Goal: Information Seeking & Learning: Find specific page/section

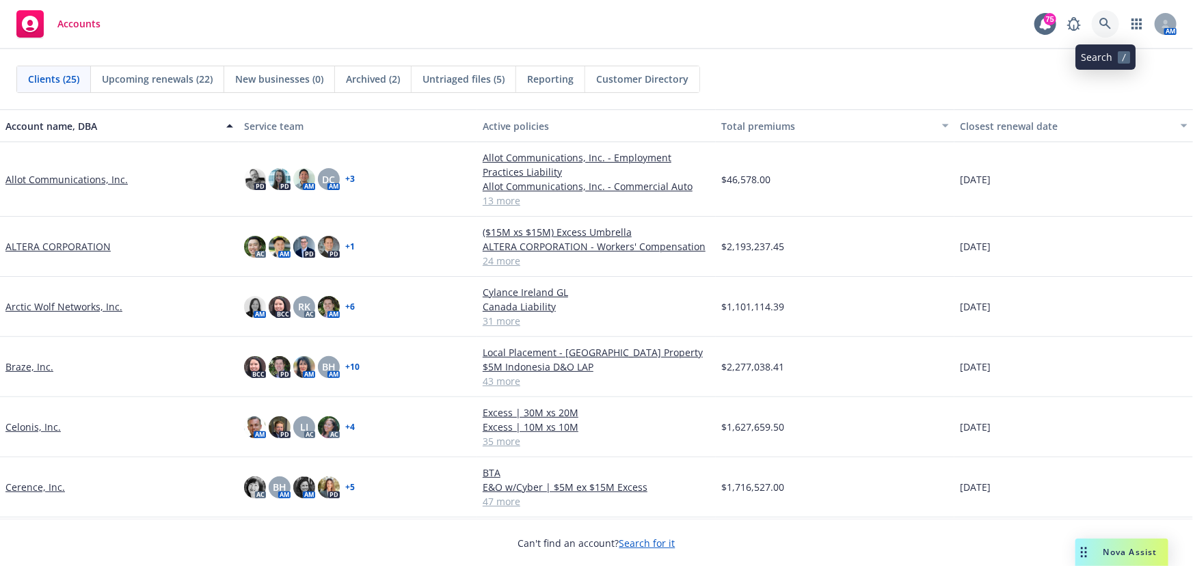
click at [1100, 23] on icon at bounding box center [1105, 24] width 12 height 12
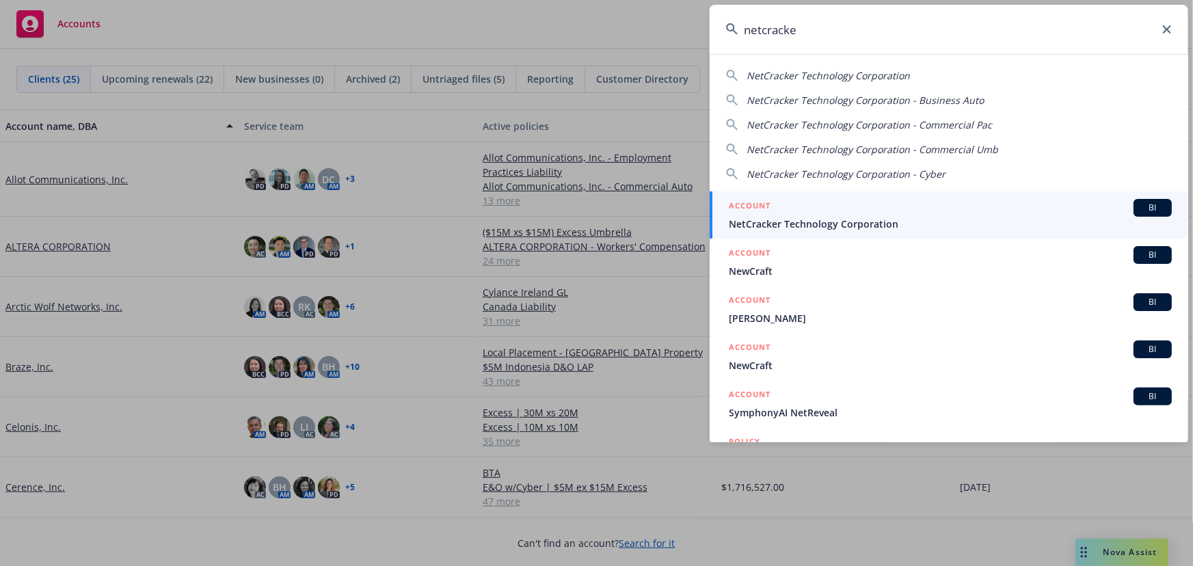
type input "netcracker"
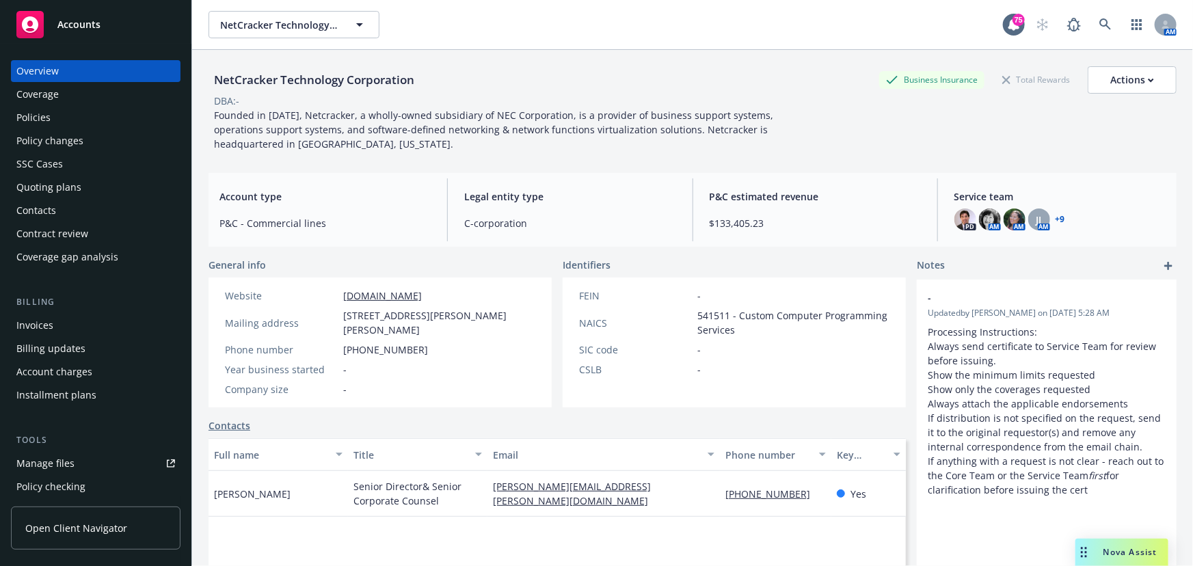
click at [31, 103] on div "Coverage" at bounding box center [37, 94] width 42 height 22
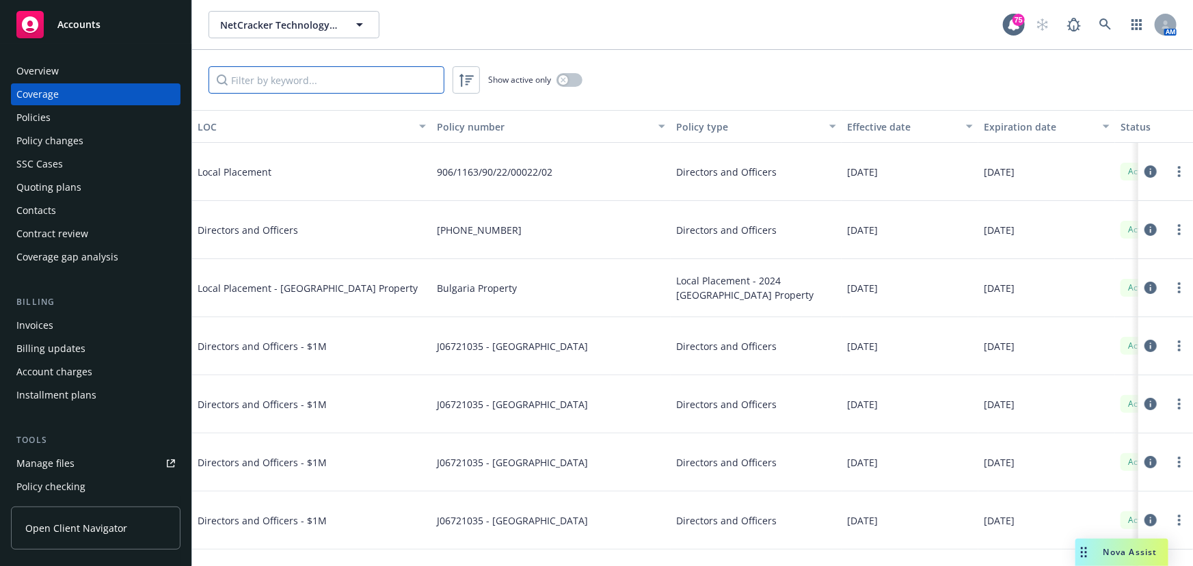
click at [281, 79] on input "Filter by keyword..." at bounding box center [326, 79] width 236 height 27
click at [32, 120] on div "Policies" at bounding box center [33, 118] width 34 height 22
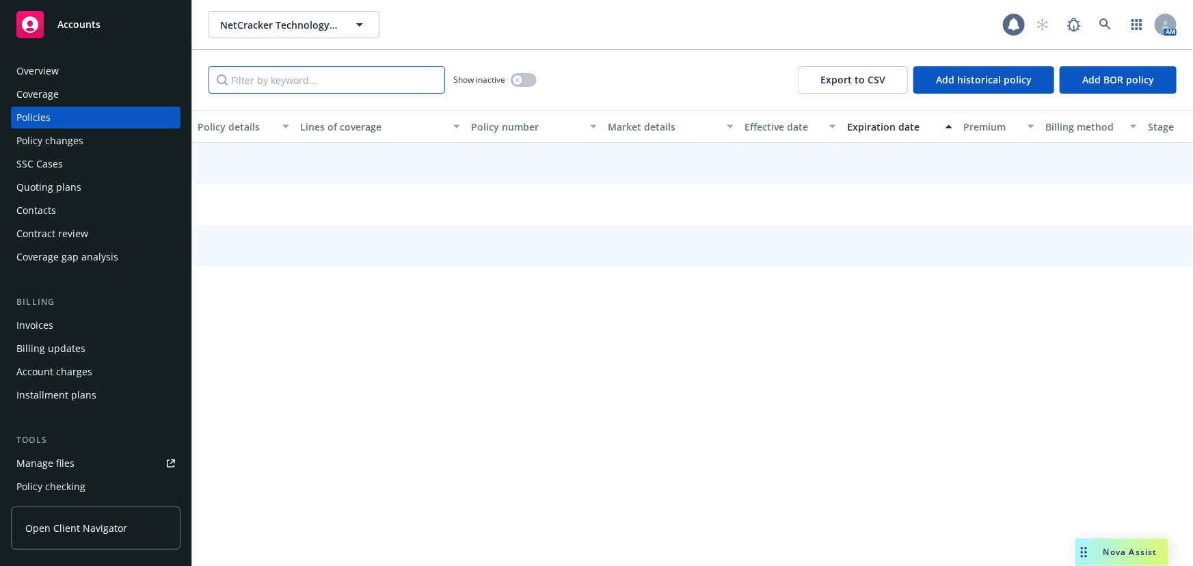
drag, startPoint x: 208, startPoint y: 83, endPoint x: 235, endPoint y: 77, distance: 27.4
click at [236, 78] on input "Filter by keyword..." at bounding box center [326, 79] width 237 height 27
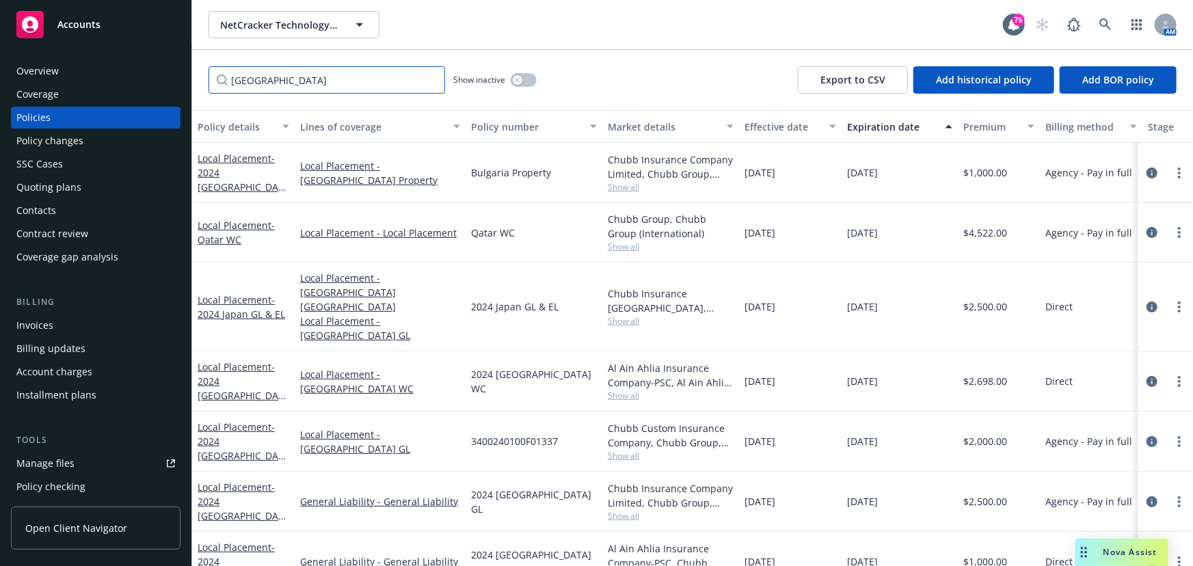
type input "[GEOGRAPHIC_DATA]"
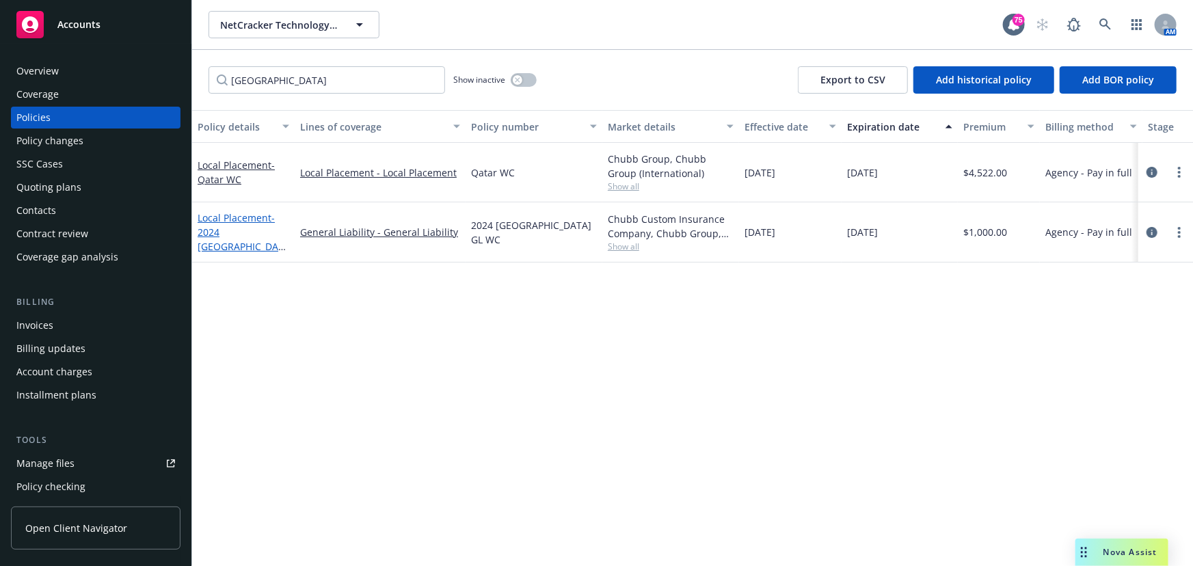
click at [239, 229] on link "Local Placement - 2024 [GEOGRAPHIC_DATA] GL" at bounding box center [241, 239] width 86 height 56
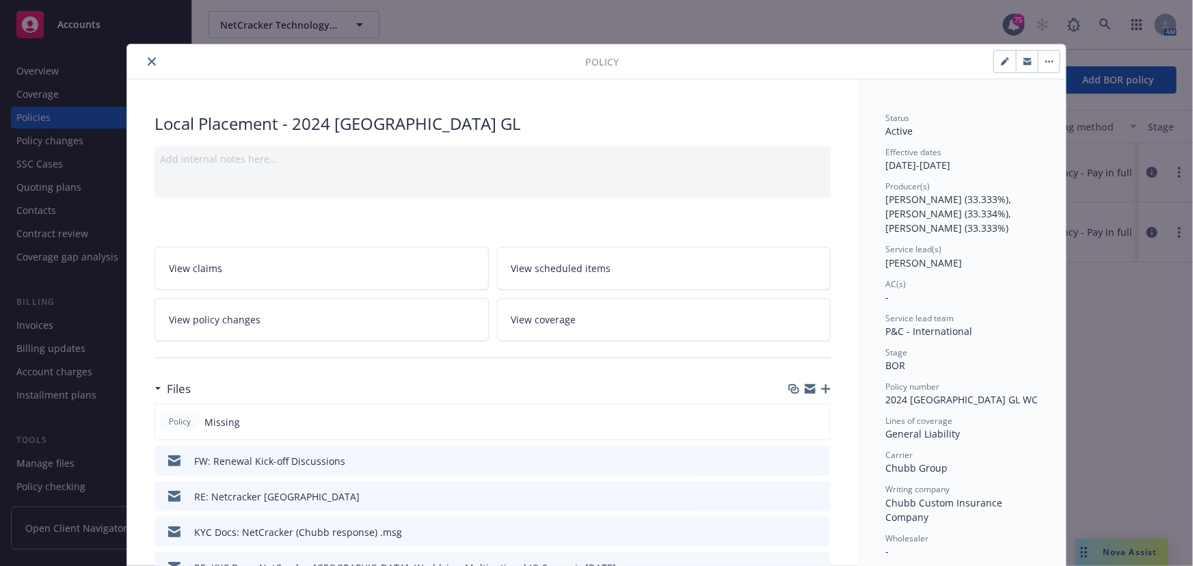
click at [1023, 62] on icon "button" at bounding box center [1027, 62] width 8 height 5
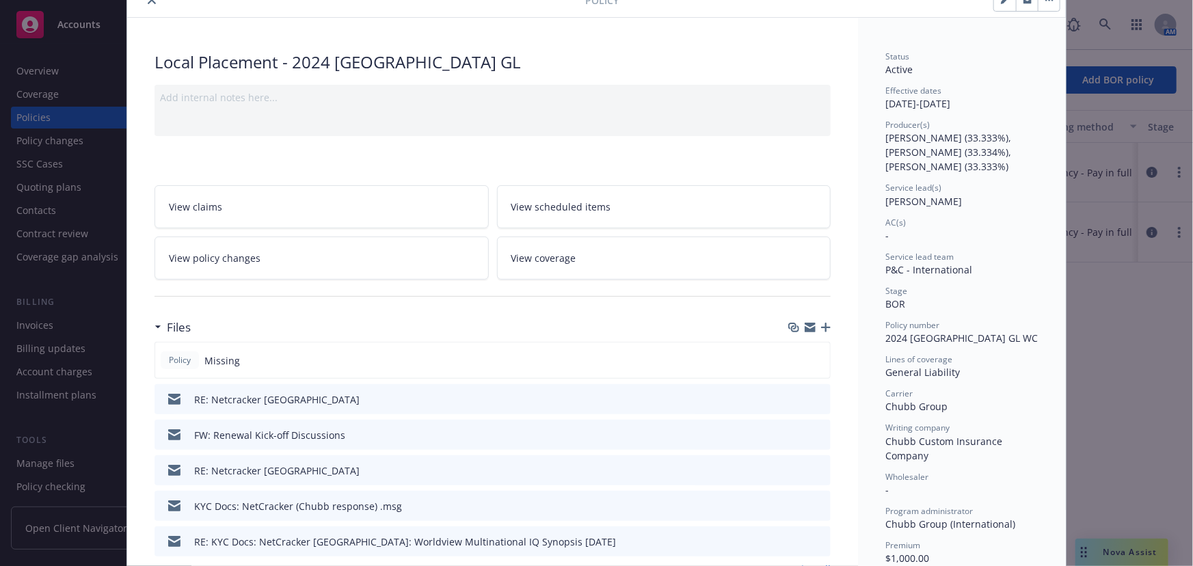
click at [820, 394] on button "preview file" at bounding box center [817, 398] width 15 height 12
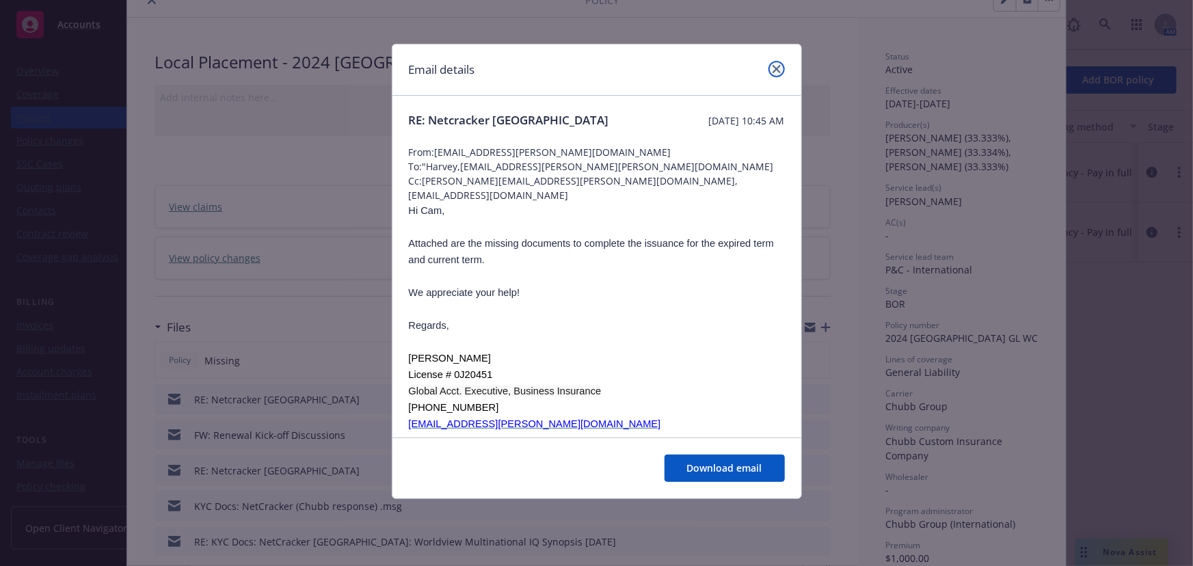
click at [772, 65] on icon "close" at bounding box center [776, 69] width 8 height 8
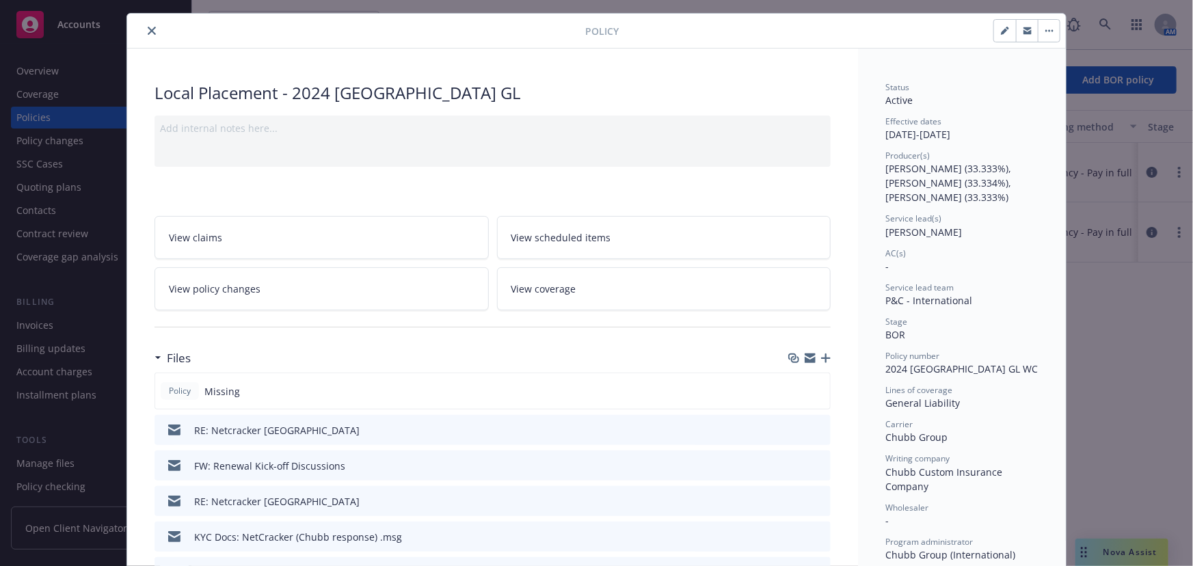
drag, startPoint x: 245, startPoint y: 109, endPoint x: 477, endPoint y: 83, distance: 233.9
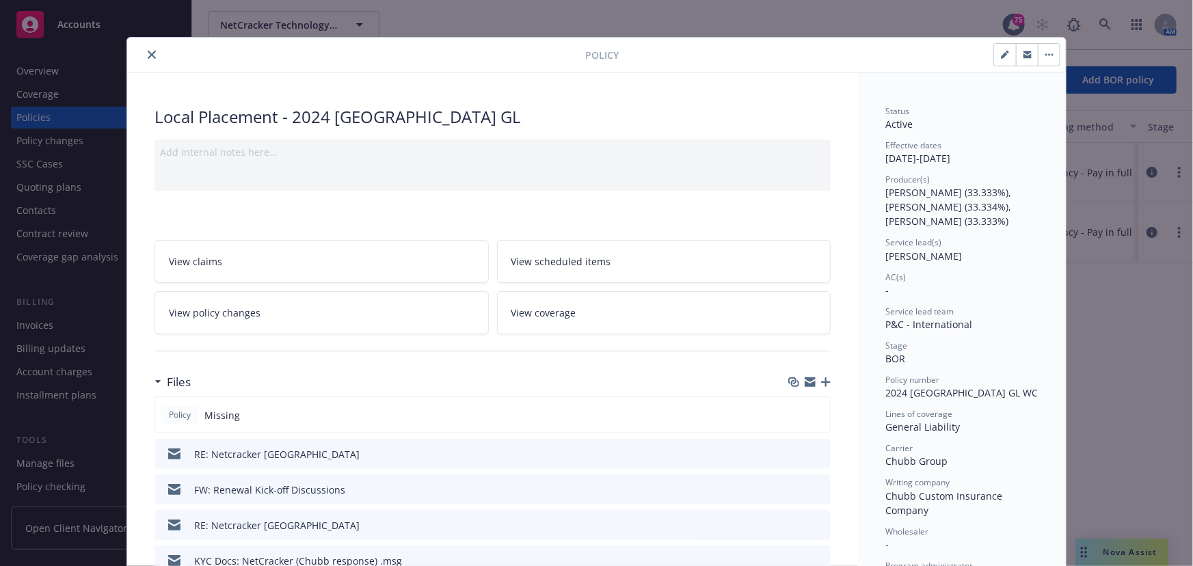
scroll to position [0, 0]
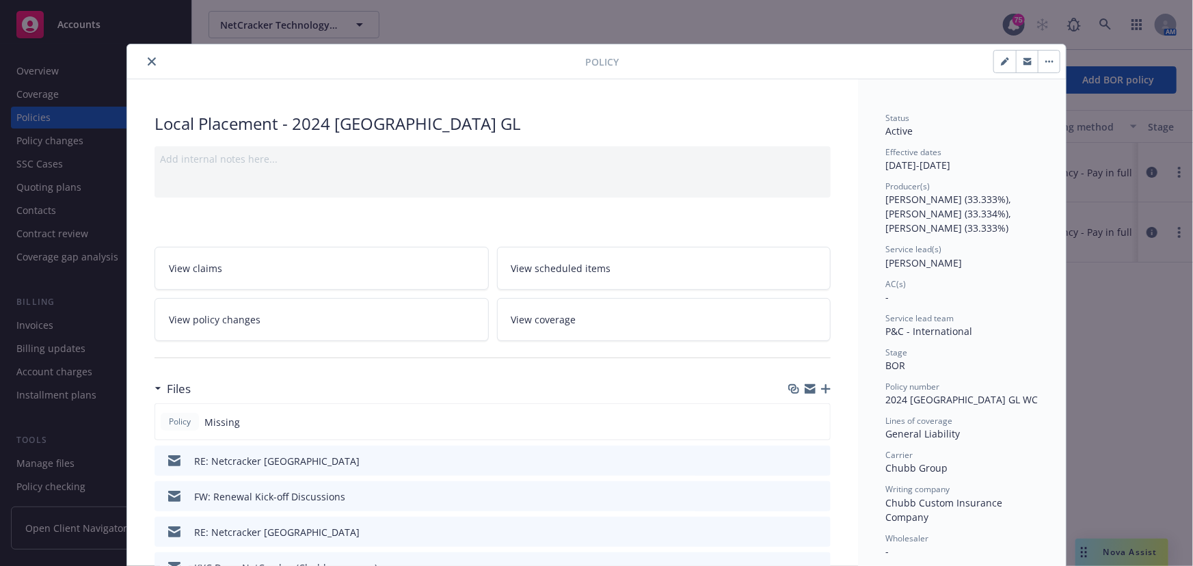
click at [148, 62] on icon "close" at bounding box center [152, 61] width 8 height 8
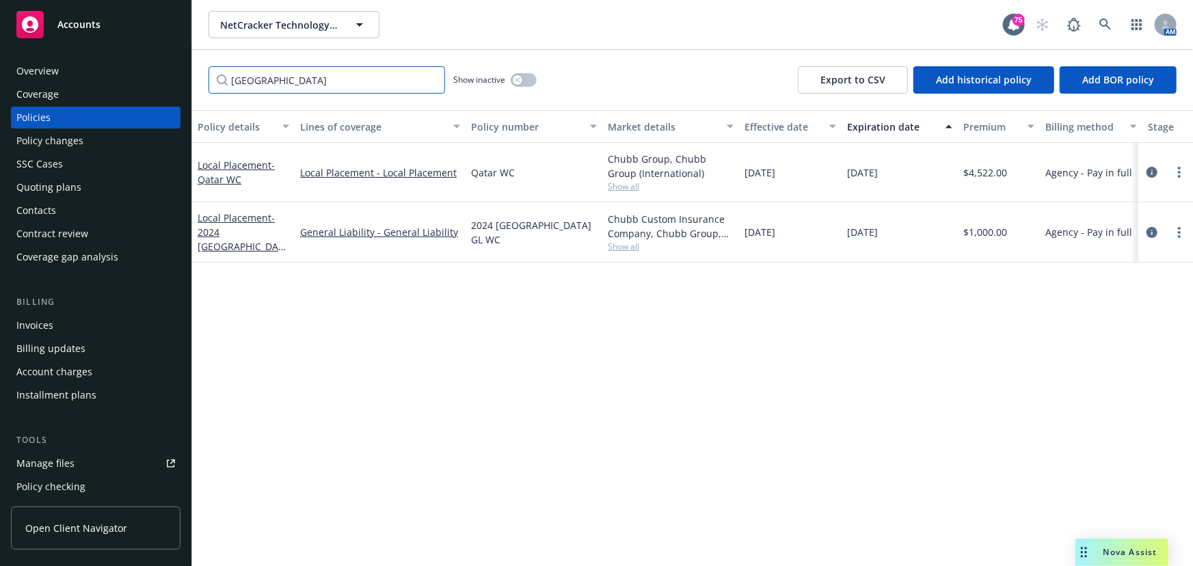
click at [239, 83] on input "[GEOGRAPHIC_DATA]" at bounding box center [326, 79] width 237 height 27
drag, startPoint x: 267, startPoint y: 82, endPoint x: 159, endPoint y: 68, distance: 108.9
click at [217, 75] on input "[GEOGRAPHIC_DATA]" at bounding box center [326, 79] width 237 height 27
click at [252, 21] on span "NetCracker Technology Corporation" at bounding box center [279, 25] width 118 height 14
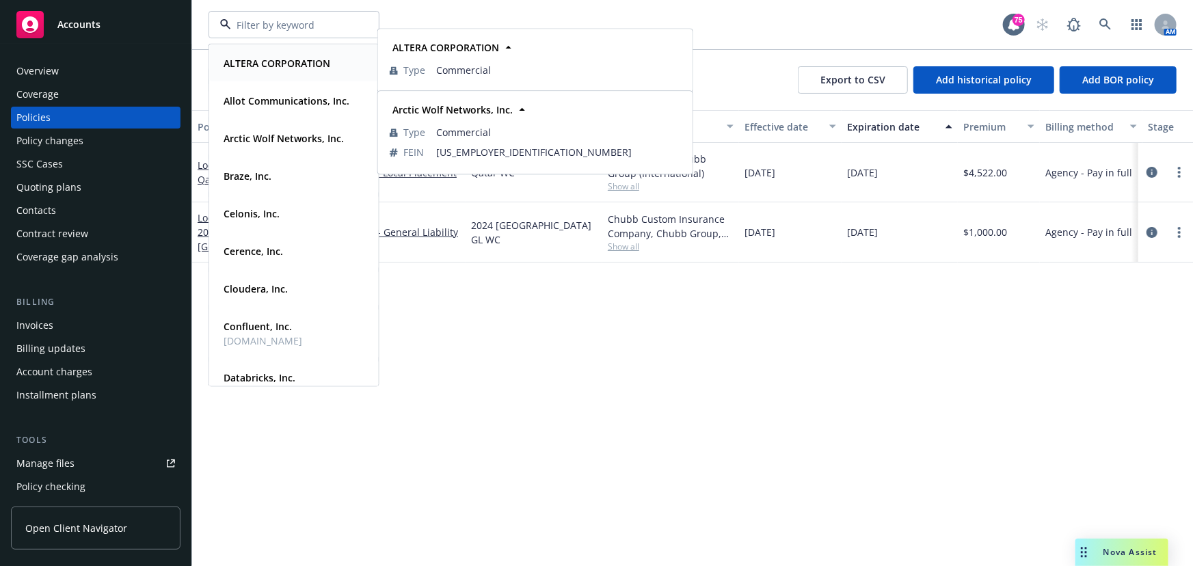
click at [262, 58] on strong "ALTERA CORPORATION" at bounding box center [277, 63] width 107 height 13
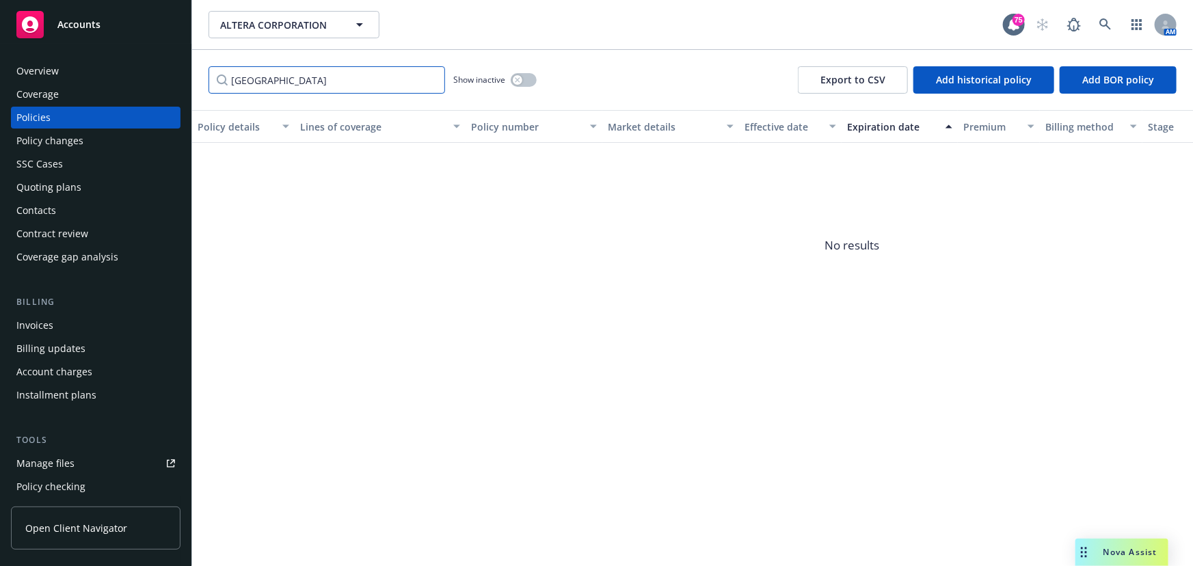
click at [256, 82] on input "[GEOGRAPHIC_DATA]" at bounding box center [326, 79] width 237 height 27
drag, startPoint x: 237, startPoint y: 71, endPoint x: 27, endPoint y: 46, distance: 211.4
click at [44, 54] on div "Accounts Overview Coverage Policies Policy changes SSC Cases Quoting plans Cont…" at bounding box center [596, 283] width 1193 height 566
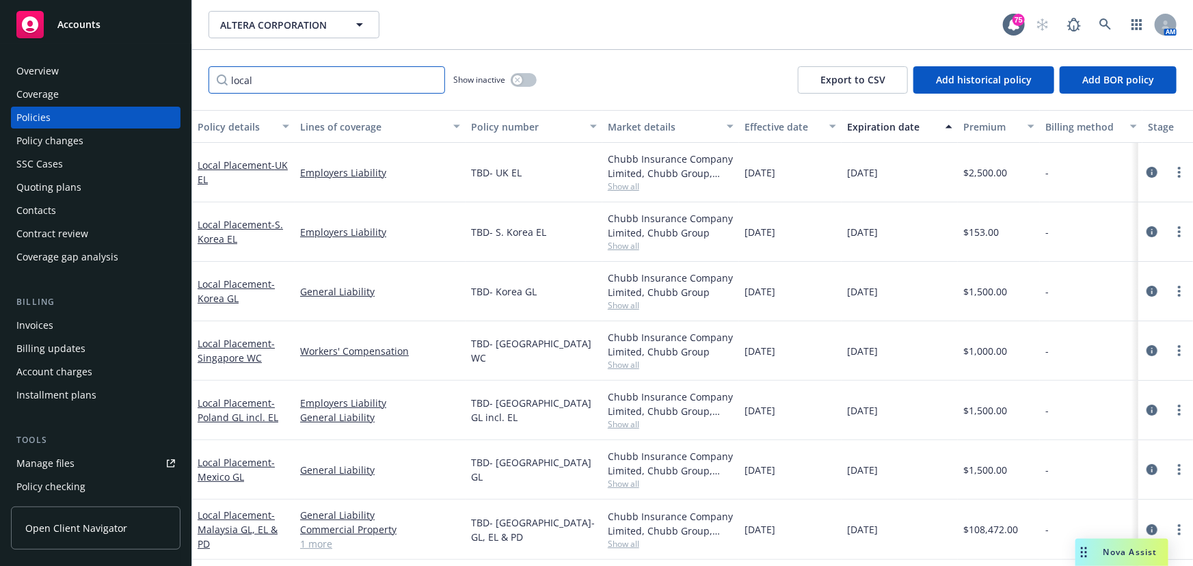
drag, startPoint x: 242, startPoint y: 73, endPoint x: 187, endPoint y: 68, distance: 54.9
click at [188, 68] on div "Accounts Overview Coverage Policies Policy changes SSC Cases Quoting plans Cont…" at bounding box center [596, 283] width 1193 height 566
type input "r"
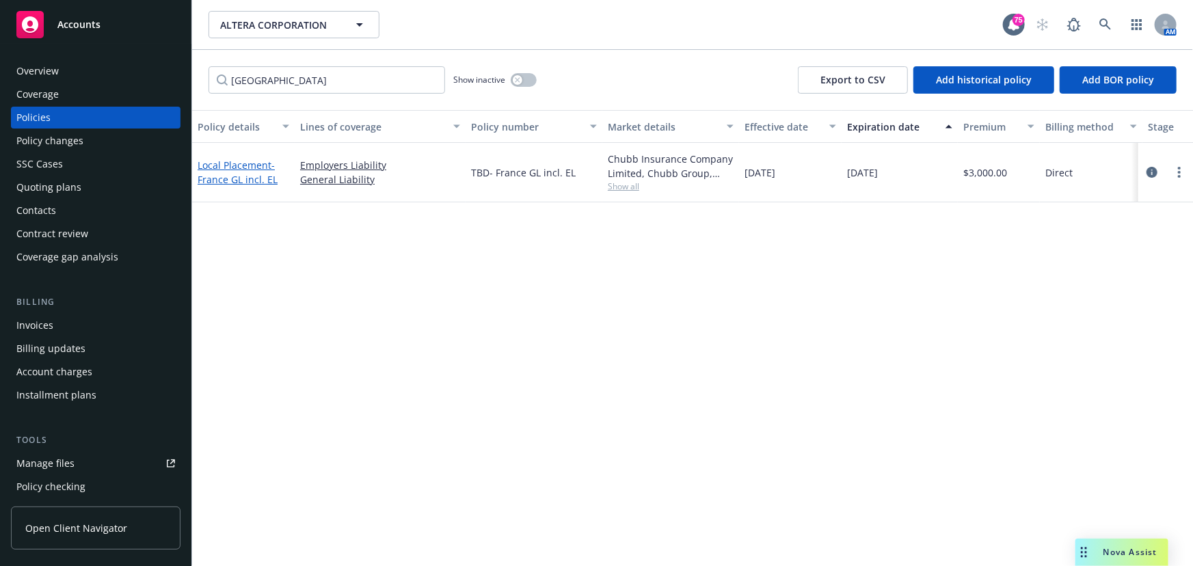
click at [235, 165] on link "Local Placement - [GEOGRAPHIC_DATA] GL incl. EL" at bounding box center [238, 172] width 80 height 27
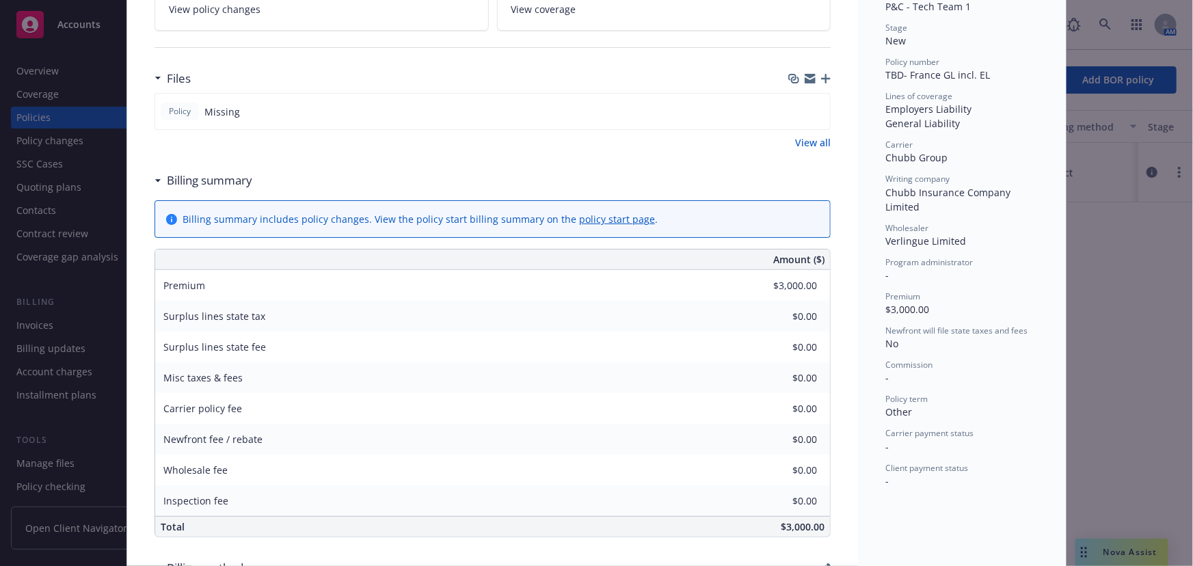
scroll to position [248, 0]
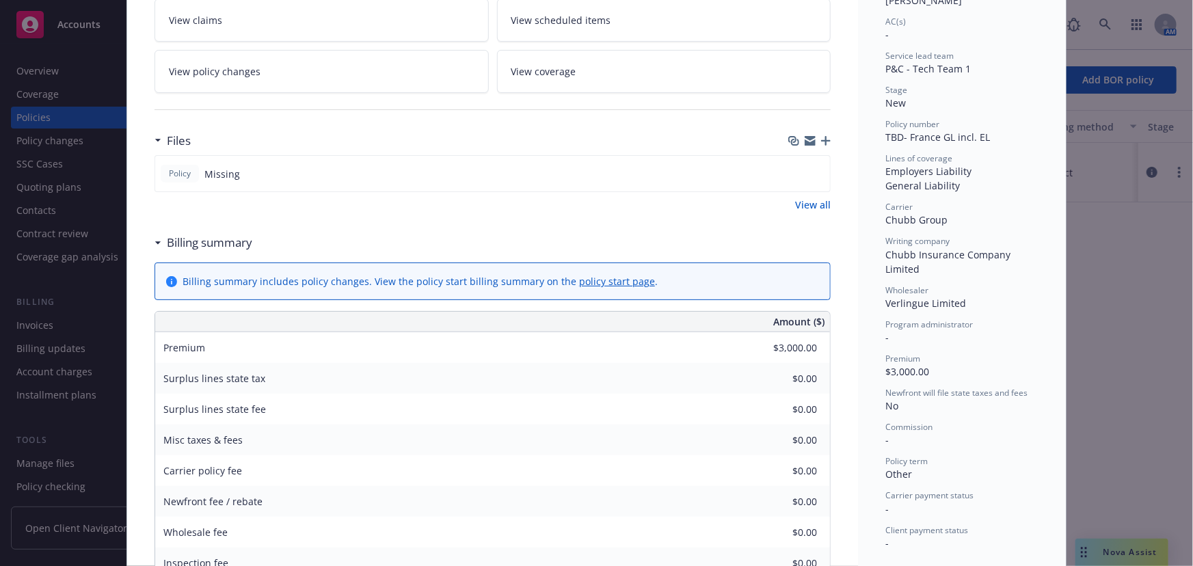
click at [805, 141] on icon "button" at bounding box center [810, 142] width 11 height 6
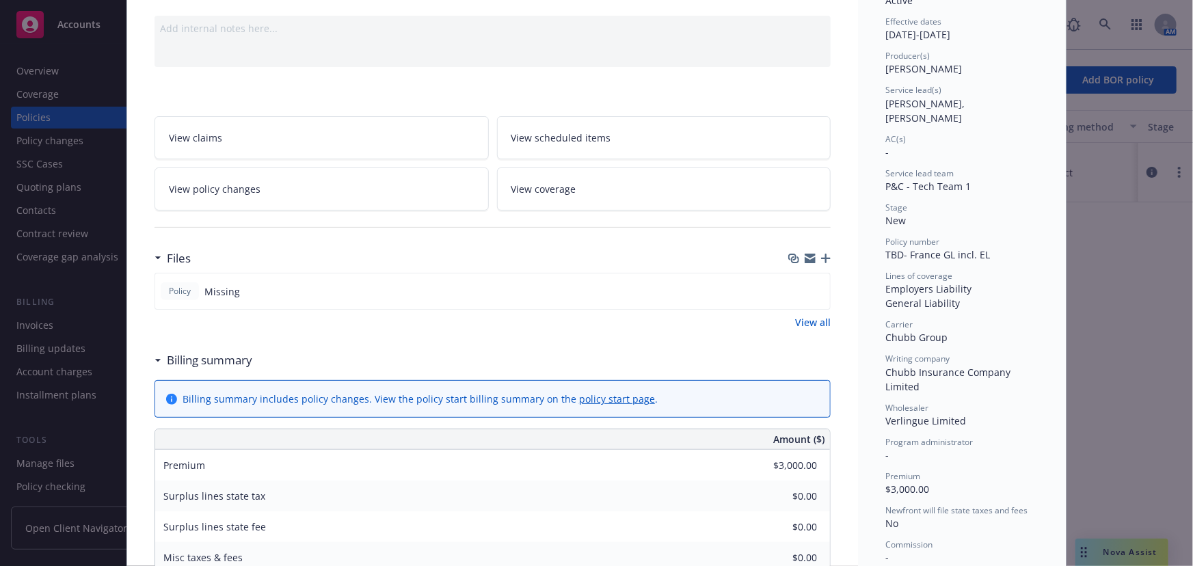
scroll to position [0, 0]
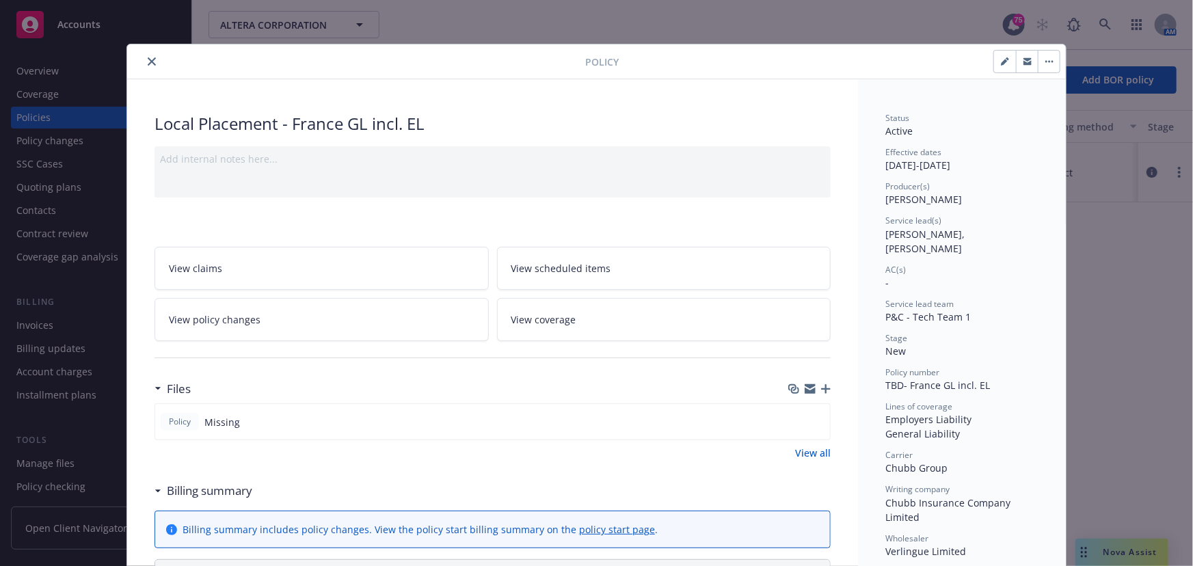
click at [154, 59] on button "close" at bounding box center [152, 61] width 16 height 16
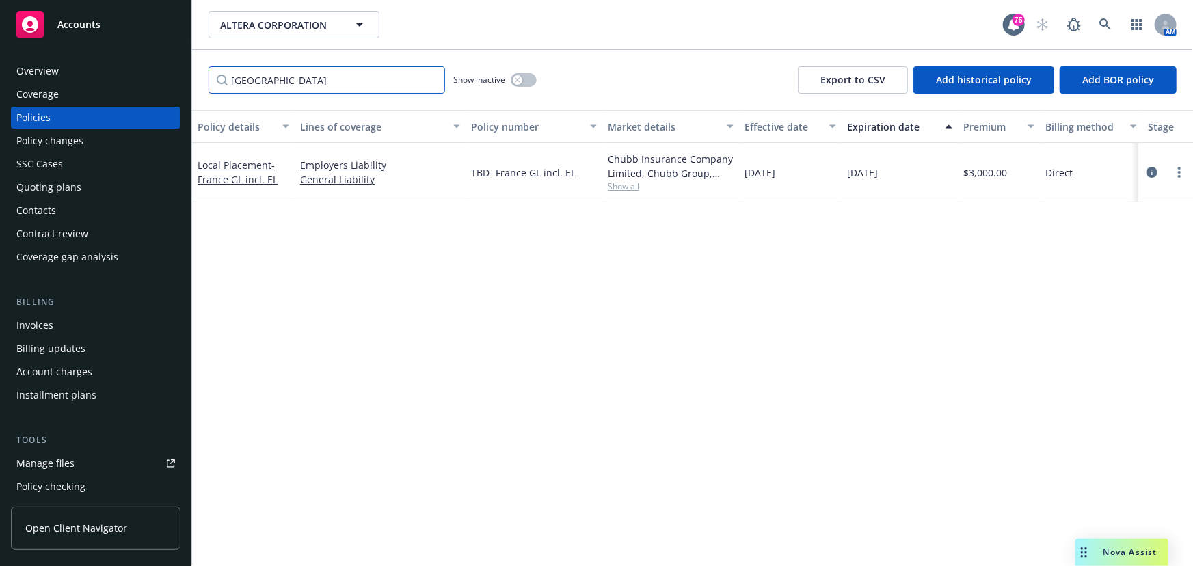
click at [270, 81] on input "[GEOGRAPHIC_DATA]" at bounding box center [326, 79] width 237 height 27
drag, startPoint x: 271, startPoint y: 77, endPoint x: 118, endPoint y: 57, distance: 155.0
click at [118, 57] on div "Accounts Overview Coverage Policies Policy changes SSC Cases Quoting plans Cont…" at bounding box center [596, 283] width 1193 height 566
click at [234, 178] on span "- Ireland GL & EL" at bounding box center [236, 172] width 77 height 27
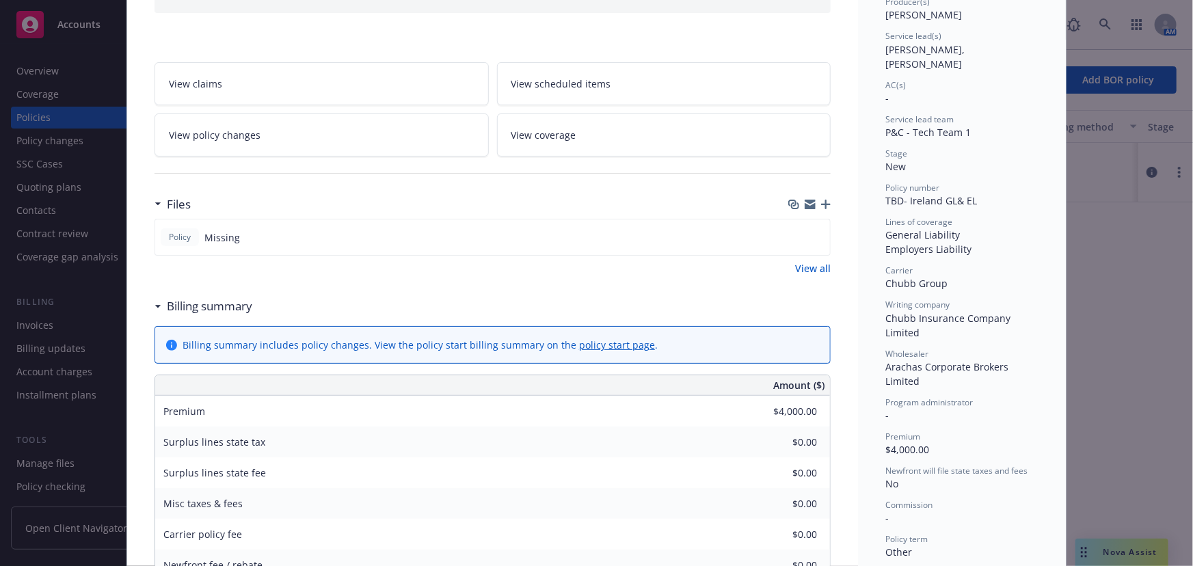
scroll to position [186, 0]
click at [805, 200] on icon "button" at bounding box center [810, 200] width 11 height 5
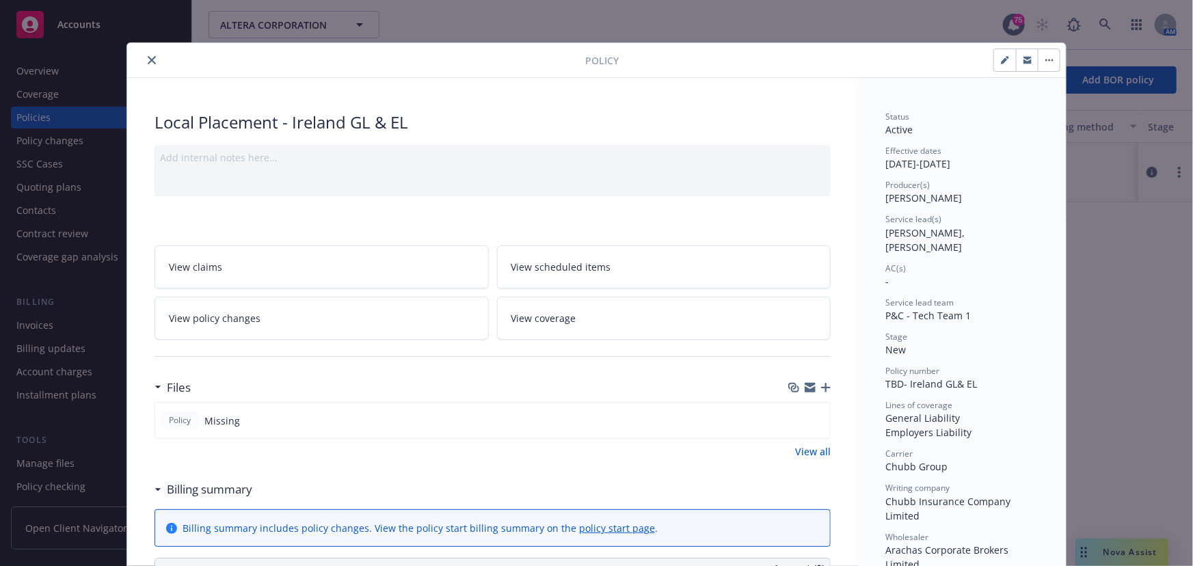
scroll to position [0, 0]
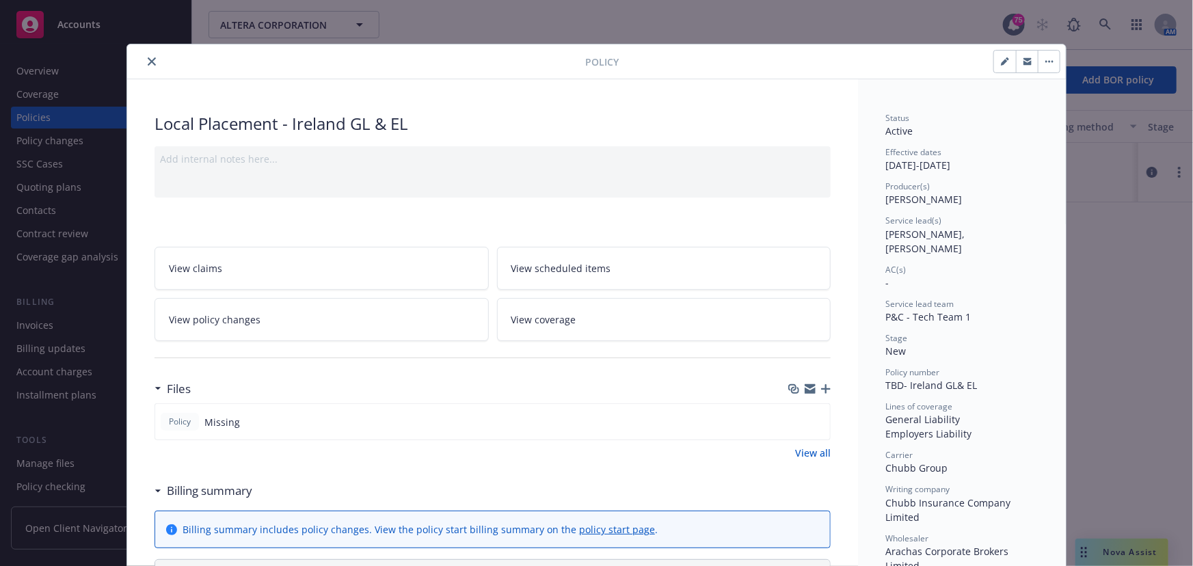
click at [150, 62] on icon "close" at bounding box center [152, 61] width 8 height 8
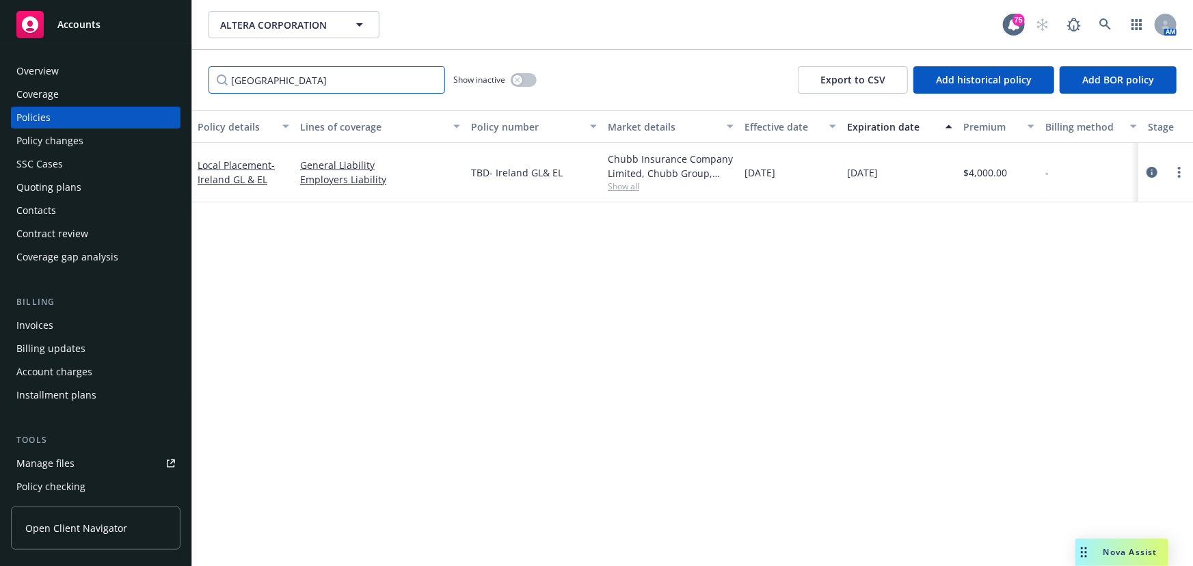
click at [285, 85] on input "[GEOGRAPHIC_DATA]" at bounding box center [326, 79] width 237 height 27
drag, startPoint x: 188, startPoint y: 74, endPoint x: 152, endPoint y: 71, distance: 35.6
click at [152, 71] on div "Accounts Overview Coverage Policies Policy changes SSC Cases Quoting plans Cont…" at bounding box center [596, 283] width 1193 height 566
type input "[GEOGRAPHIC_DATA]"
click at [216, 178] on span "- [GEOGRAPHIC_DATA] WC" at bounding box center [236, 172] width 77 height 27
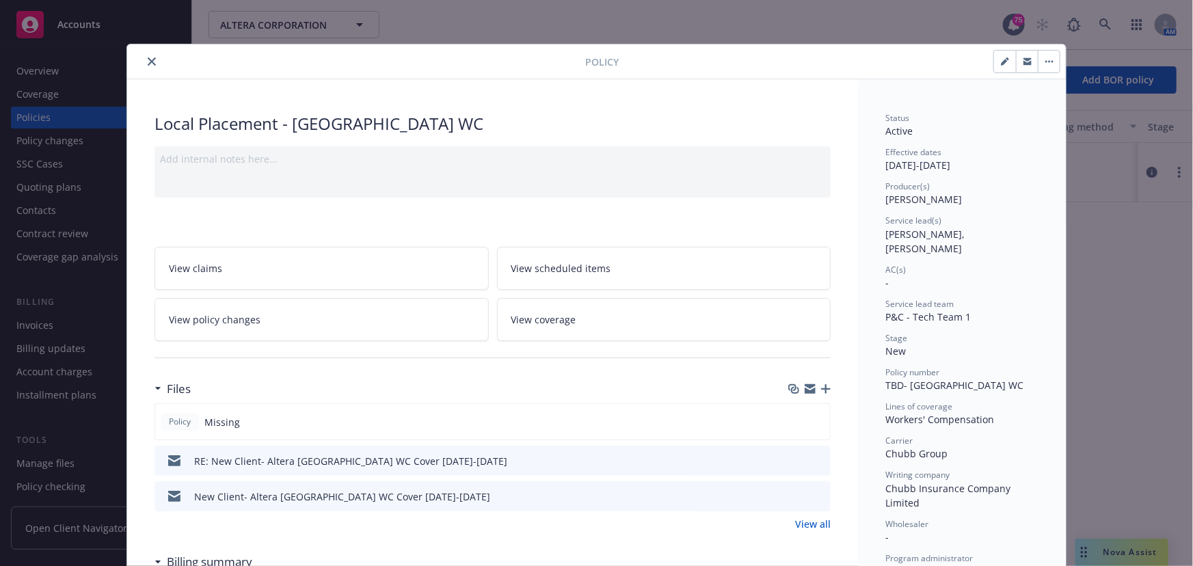
click at [144, 64] on button "close" at bounding box center [152, 61] width 16 height 16
